Goal: Communication & Community: Answer question/provide support

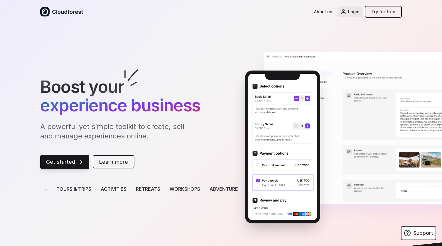
click at [354, 13] on span "Login" at bounding box center [353, 12] width 11 height 6
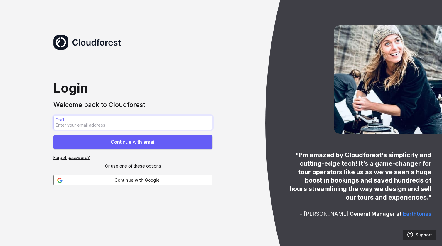
click at [131, 125] on input "Email Email" at bounding box center [133, 123] width 158 height 14
type input "[PERSON_NAME][EMAIL_ADDRESS][DOMAIN_NAME]"
click at [53, 135] on button "Continue with email" at bounding box center [132, 142] width 159 height 14
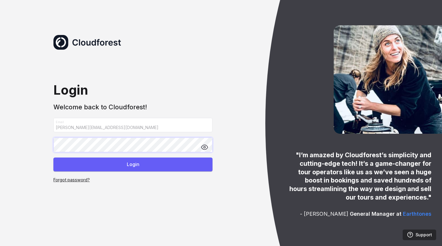
click at [53, 157] on button "Login" at bounding box center [132, 164] width 159 height 14
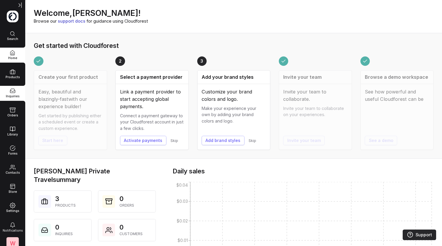
click at [14, 94] on div "Inquiries" at bounding box center [12, 93] width 25 height 11
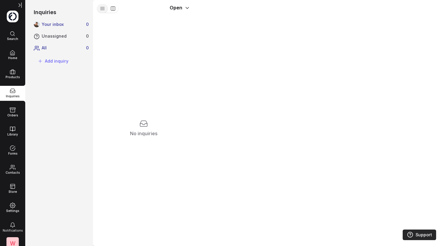
click at [52, 22] on span "Your inbox" at bounding box center [63, 24] width 42 height 6
click at [59, 36] on span "Unassigned" at bounding box center [63, 36] width 42 height 6
click at [50, 47] on span "All" at bounding box center [63, 48] width 42 height 6
click at [15, 238] on span "W" at bounding box center [12, 243] width 12 height 12
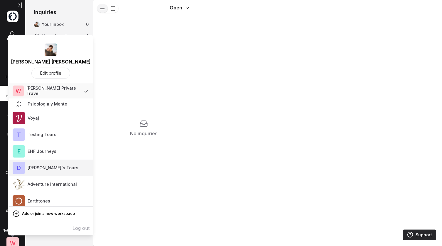
scroll to position [18, 0]
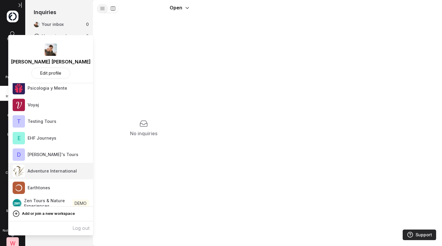
click at [50, 179] on link "Adventure International" at bounding box center [51, 171] width 85 height 16
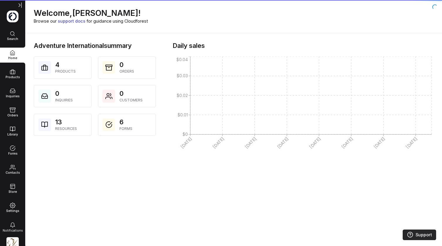
click at [44, 188] on div "Welcome, Justin ! Browse our support docs for guidance using Cloudforest Advent…" at bounding box center [233, 123] width 417 height 246
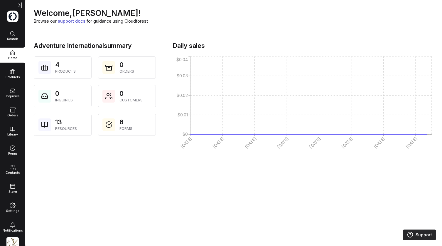
click at [13, 240] on img at bounding box center [12, 243] width 12 height 12
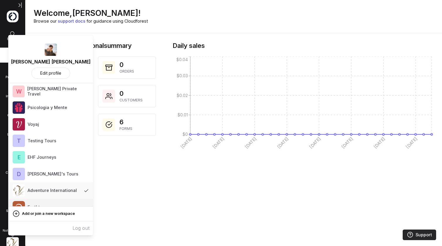
click at [36, 202] on span "Earthtones" at bounding box center [51, 207] width 76 height 12
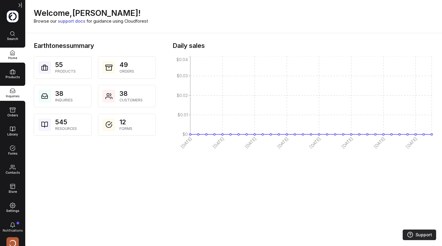
click at [14, 94] on div "Inquiries" at bounding box center [12, 93] width 25 height 11
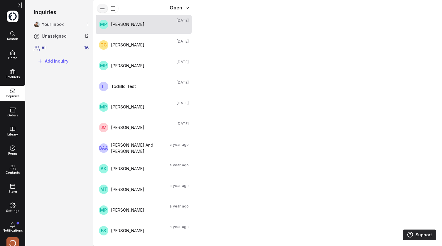
click at [133, 28] on span "MP Marco Pandoli" at bounding box center [136, 24] width 75 height 13
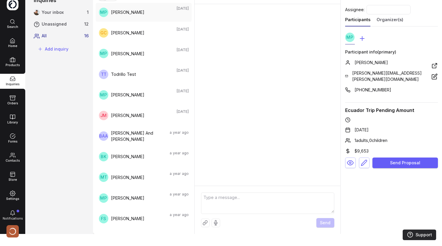
scroll to position [0, 0]
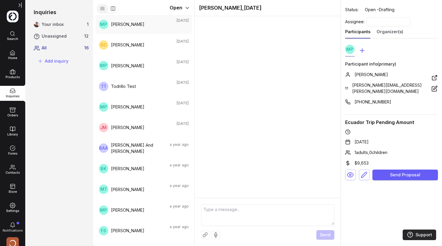
click at [239, 214] on textarea at bounding box center [267, 215] width 133 height 20
click at [62, 46] on span "All" at bounding box center [62, 48] width 40 height 6
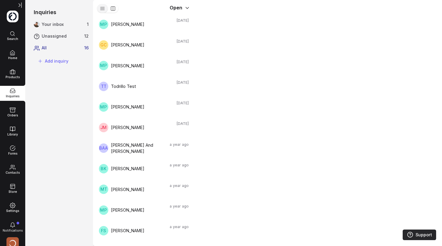
click at [79, 48] on span "All" at bounding box center [62, 48] width 40 height 6
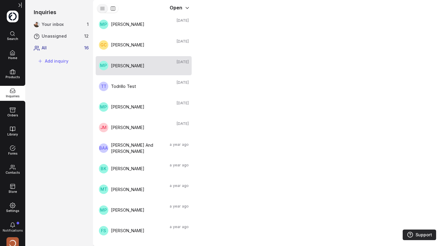
click at [143, 61] on span "MP Marco Pandoli" at bounding box center [136, 65] width 75 height 13
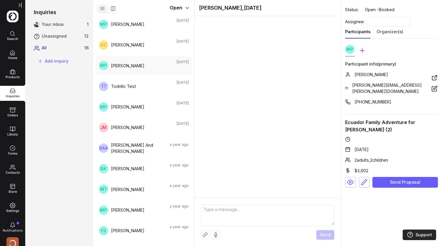
click at [237, 212] on textarea at bounding box center [267, 215] width 133 height 20
click at [113, 9] on icon "button" at bounding box center [113, 8] width 4 height 4
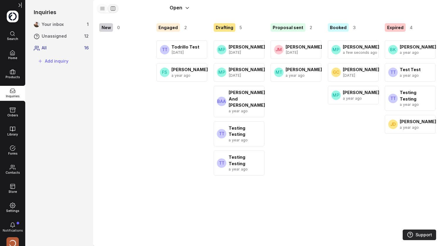
click at [105, 10] on icon "button" at bounding box center [102, 8] width 5 height 5
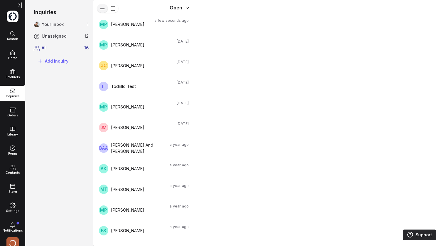
click at [45, 50] on span "All" at bounding box center [62, 48] width 40 height 6
click at [60, 38] on span "Unassigned" at bounding box center [62, 36] width 40 height 6
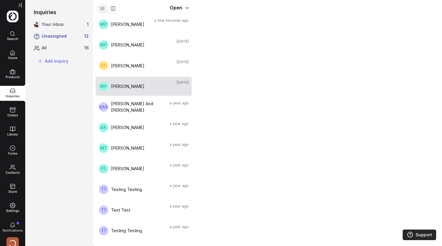
click at [135, 89] on span "Marco Pandoli" at bounding box center [142, 86] width 63 height 6
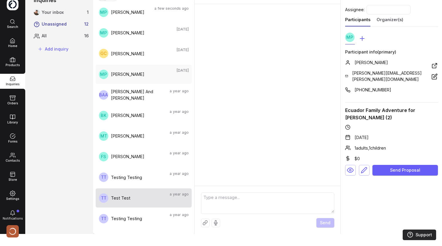
scroll to position [22, 0]
